Goal: Find specific page/section

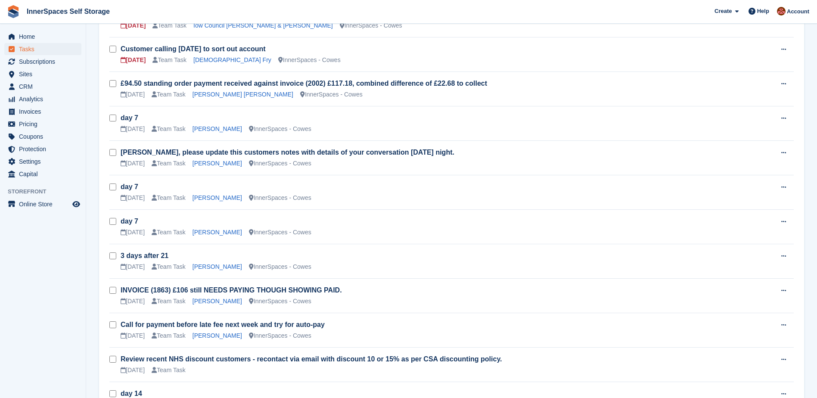
scroll to position [143, 0]
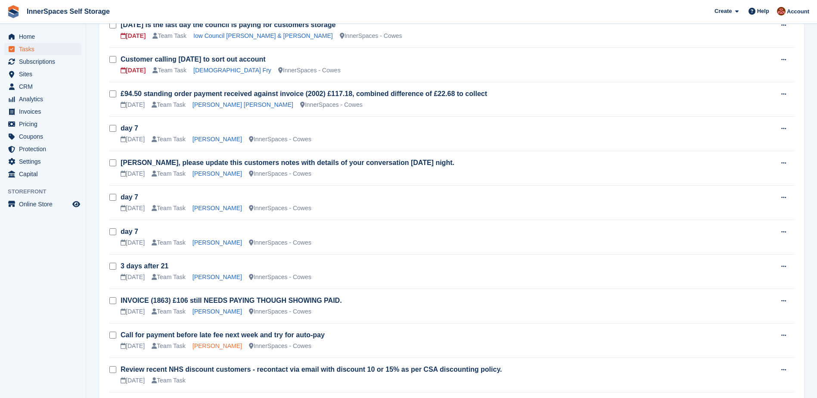
click at [214, 347] on link "[PERSON_NAME]" at bounding box center [217, 345] width 50 height 7
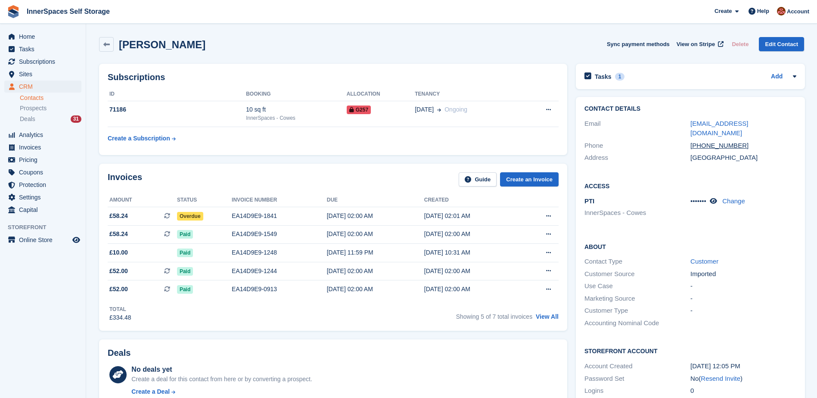
click at [320, 37] on div "Neil Webb Sync payment methods View on Stripe Delete Edit Contact" at bounding box center [451, 46] width 713 height 27
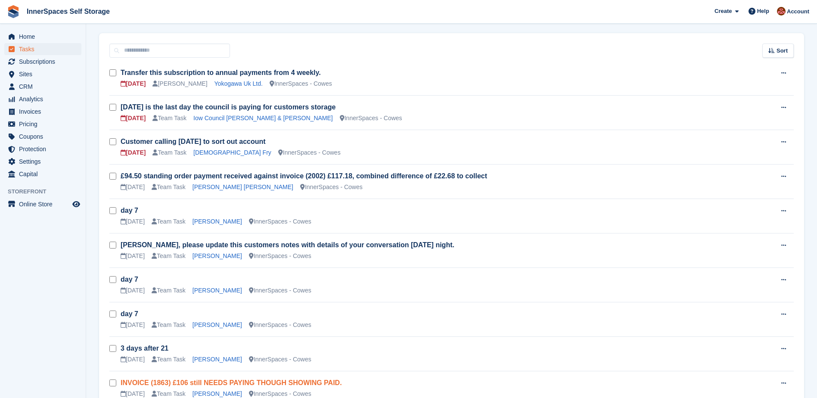
scroll to position [57, 0]
